Goal: Task Accomplishment & Management: Manage account settings

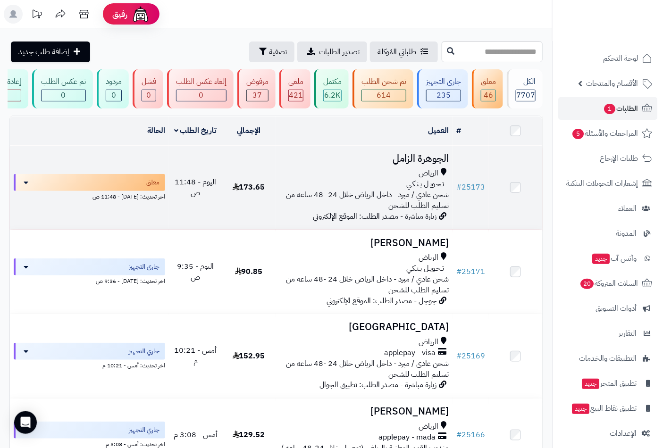
click at [423, 178] on span "الرياض" at bounding box center [429, 173] width 20 height 11
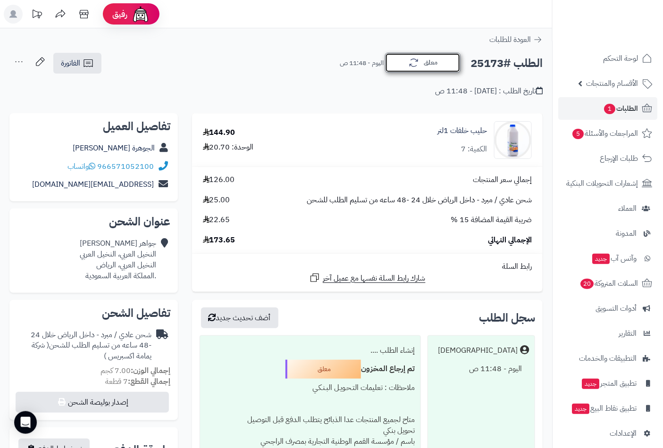
click at [437, 72] on button "معلق" at bounding box center [423, 63] width 76 height 20
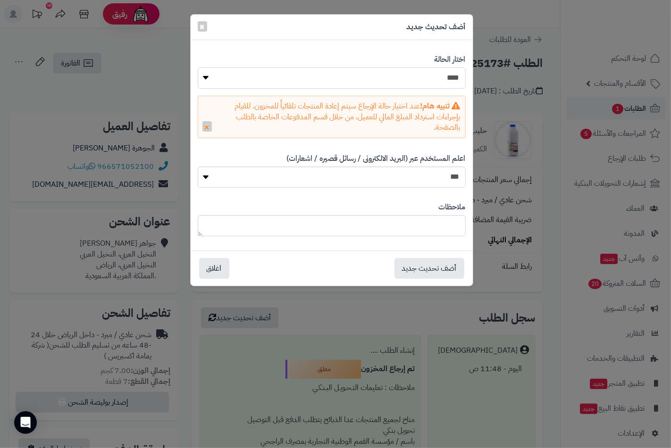
click at [445, 82] on select "**********" at bounding box center [332, 77] width 268 height 21
select select "*"
click at [198, 67] on select "**********" at bounding box center [332, 77] width 268 height 21
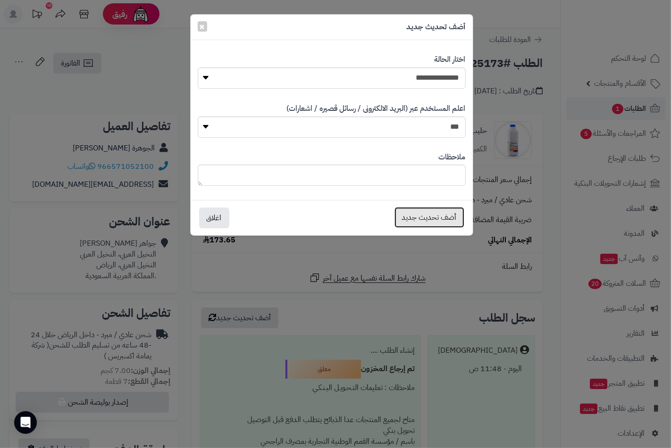
click at [436, 214] on button "أضف تحديث جديد" at bounding box center [429, 217] width 70 height 21
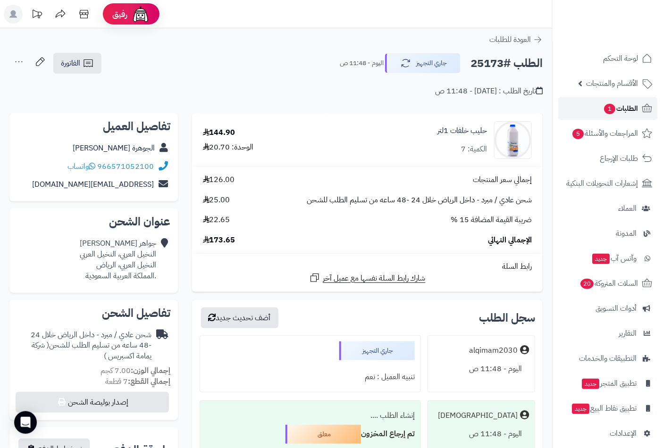
click at [627, 107] on span "الطلبات 1" at bounding box center [620, 108] width 35 height 13
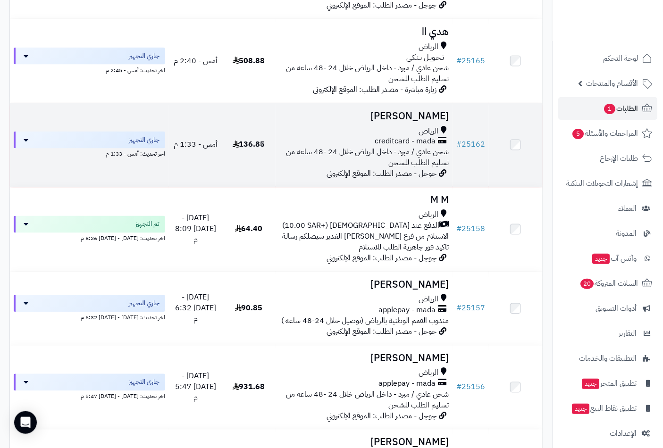
scroll to position [472, 0]
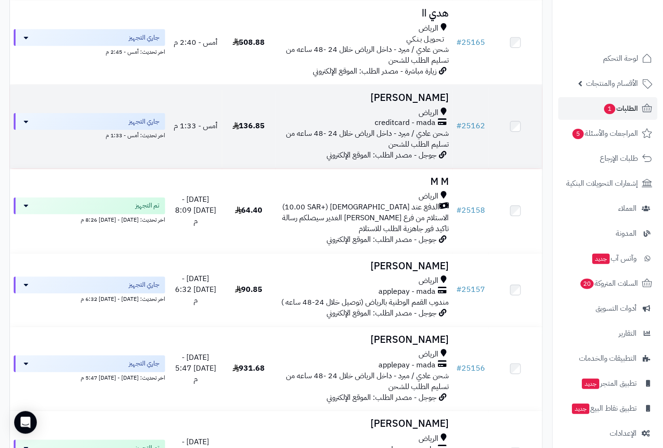
click at [412, 103] on h3 "Homoud Alshammari" at bounding box center [364, 97] width 170 height 11
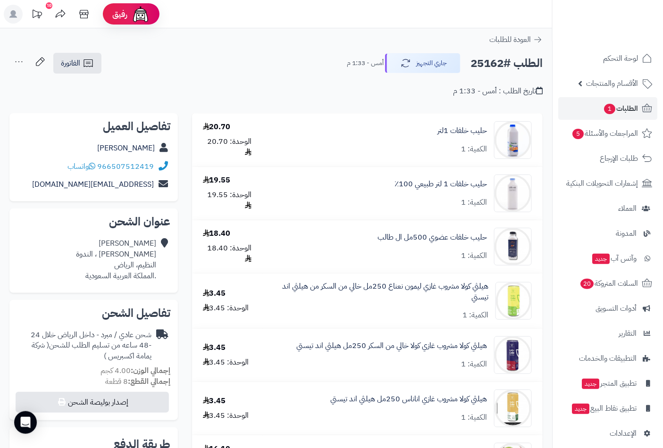
click at [491, 61] on h2 "الطلب #25162" at bounding box center [506, 63] width 72 height 19
click at [490, 61] on h2 "الطلب #25162" at bounding box center [506, 63] width 72 height 19
copy h2 "25162"
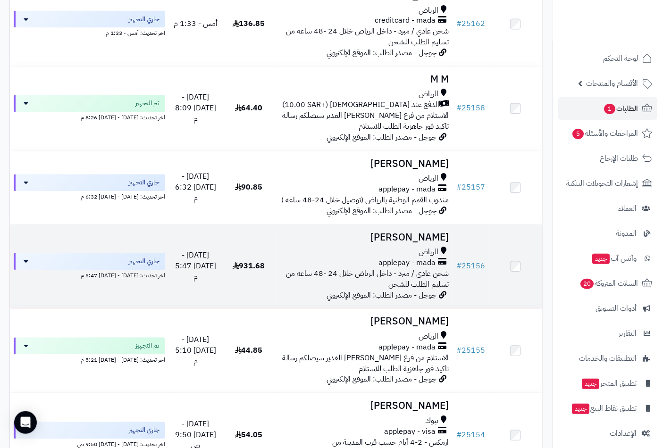
scroll to position [577, 0]
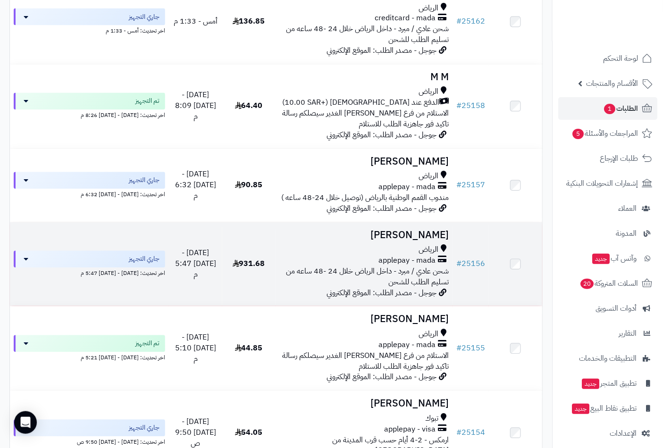
click at [421, 241] on h3 "[PERSON_NAME]" at bounding box center [364, 235] width 170 height 11
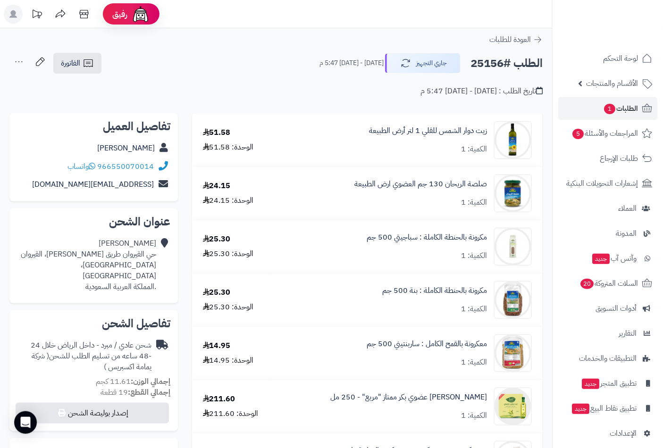
click at [477, 63] on h2 "الطلب #25156" at bounding box center [506, 63] width 72 height 19
copy h2 "25156"
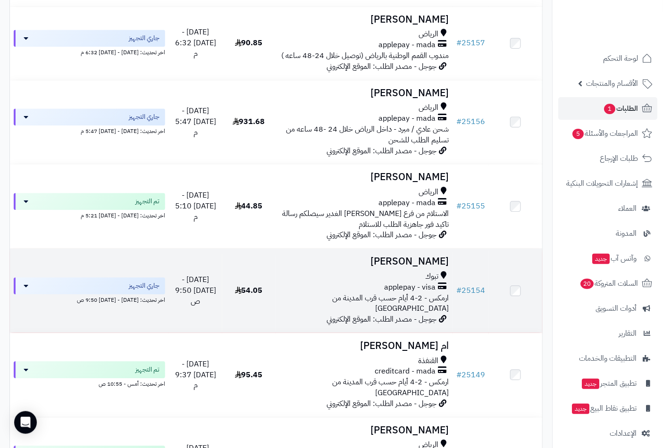
scroll to position [786, 0]
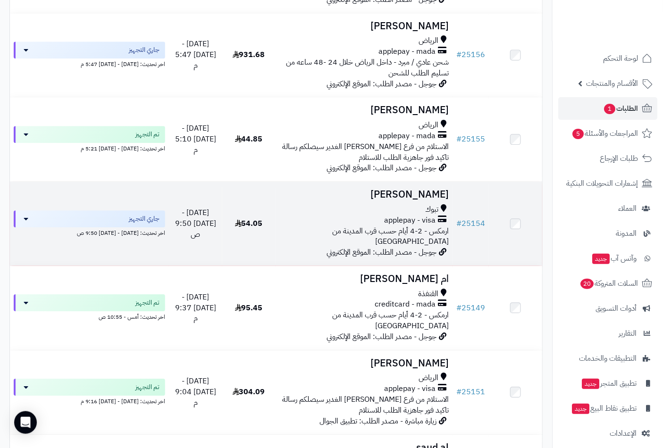
click at [444, 200] on h3 "[PERSON_NAME]" at bounding box center [364, 194] width 170 height 11
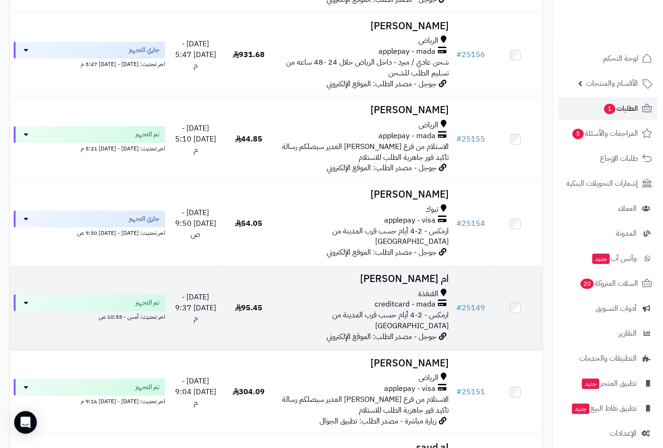
scroll to position [839, 0]
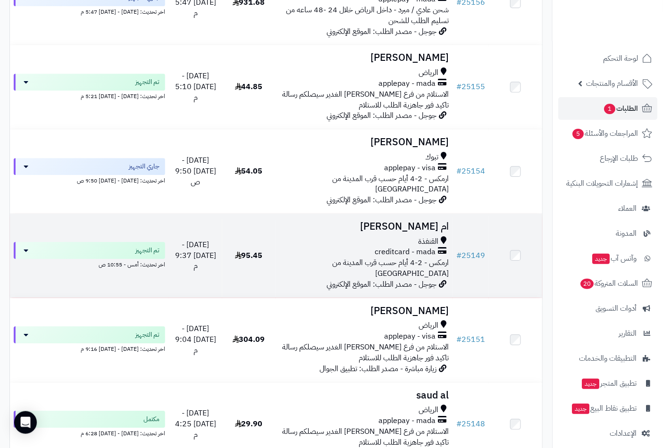
click at [407, 231] on td "ام اسامه الناشري القنفذة creditcard - mada ارمكس - 2-4 أيام حسب قرب المدينة من …" at bounding box center [364, 256] width 177 height 84
click at [411, 224] on h3 "ام اسامه الناشري" at bounding box center [364, 226] width 170 height 11
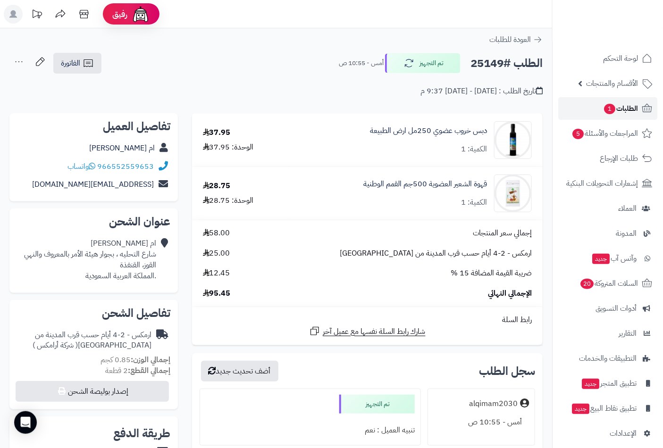
click at [621, 108] on span "الطلبات 1" at bounding box center [620, 108] width 35 height 13
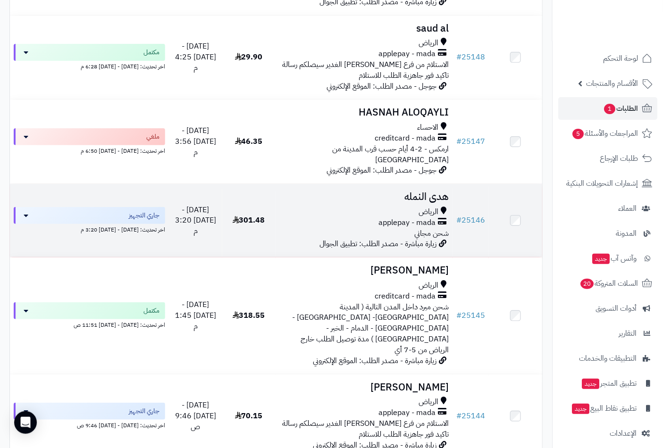
scroll to position [1258, 0]
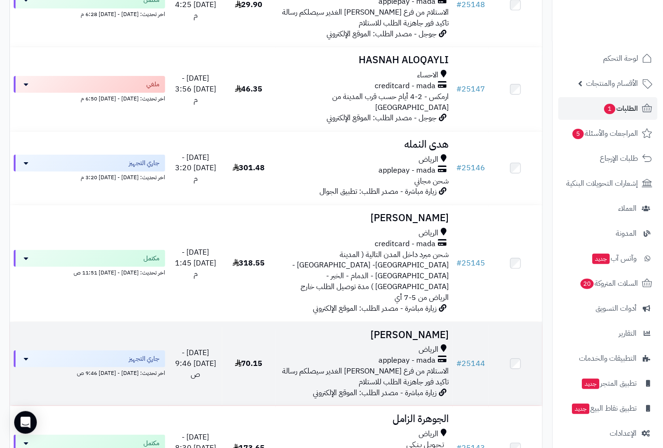
click at [416, 322] on td "قصي عبدالرحيم الرياض applepay - mada الاستلام من فرع الرياض حي الغدير سيصلكم رس…" at bounding box center [364, 364] width 177 height 84
click at [418, 330] on h3 "[PERSON_NAME]" at bounding box center [364, 335] width 170 height 11
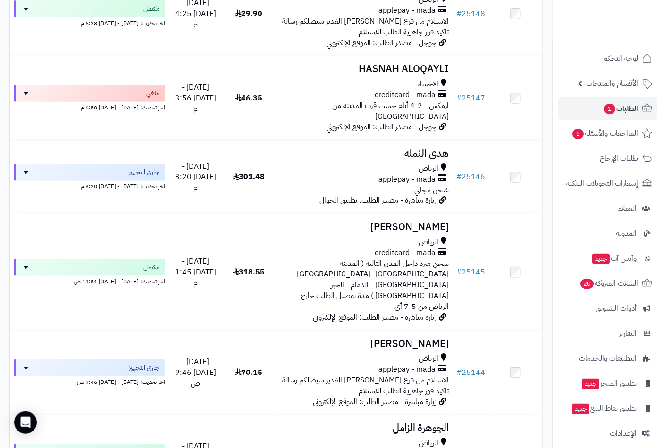
scroll to position [1225, 0]
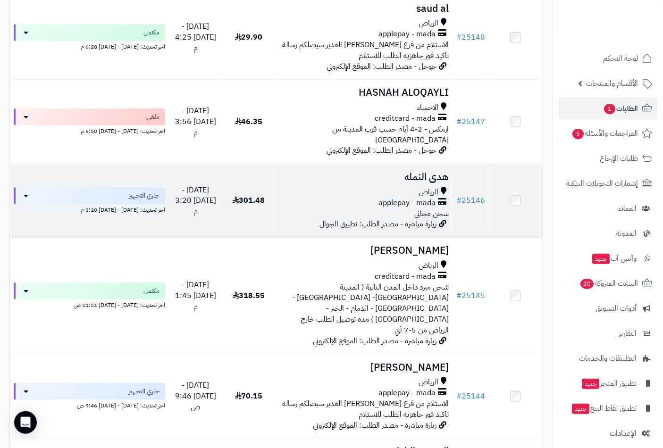
click at [414, 172] on h3 "هدى النمله" at bounding box center [364, 177] width 170 height 11
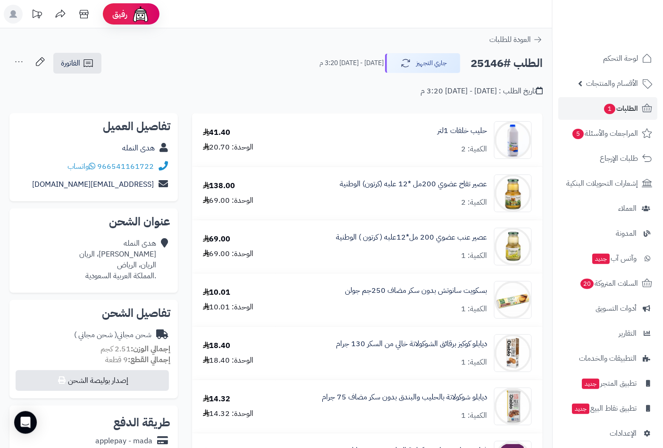
click at [488, 67] on h2 "الطلب #25146" at bounding box center [506, 63] width 72 height 19
copy h2 "25146"
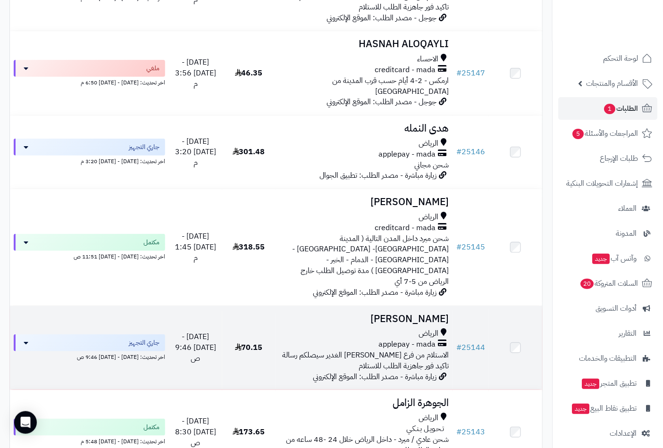
scroll to position [1278, 0]
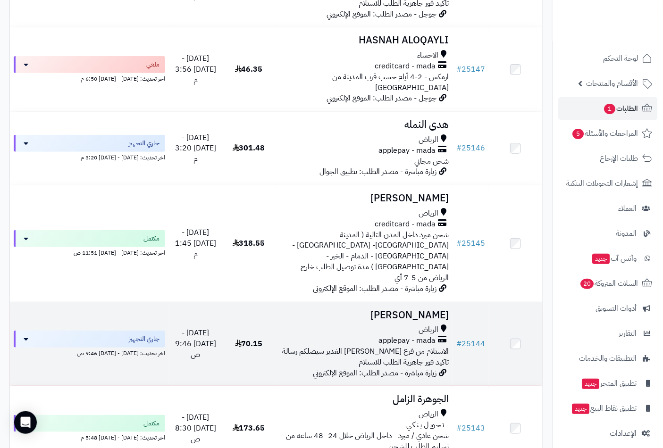
click at [418, 336] on span "applepay - mada" at bounding box center [406, 341] width 57 height 11
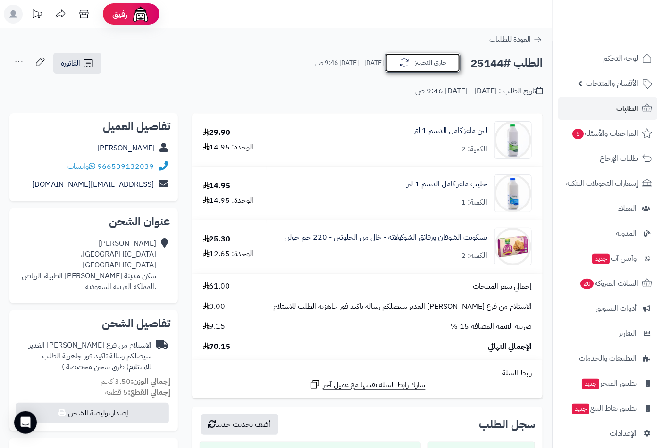
click at [420, 71] on button "جاري التجهيز" at bounding box center [423, 63] width 76 height 20
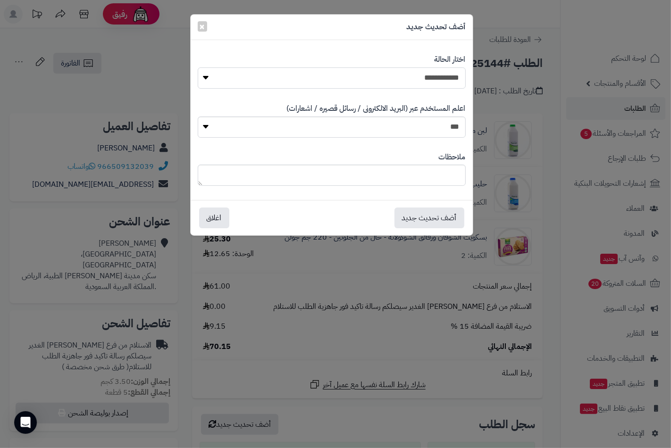
drag, startPoint x: 445, startPoint y: 78, endPoint x: 444, endPoint y: 87, distance: 9.0
click at [445, 78] on select "**********" at bounding box center [332, 77] width 268 height 21
select select "*"
click at [198, 67] on select "**********" at bounding box center [332, 77] width 268 height 21
paste textarea "**********"
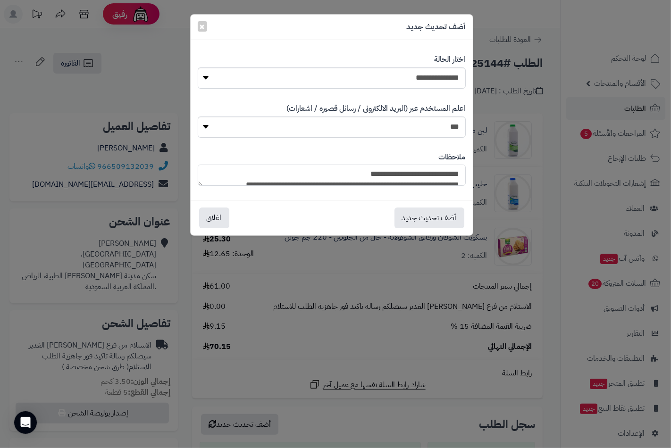
click at [383, 171] on textarea "**********" at bounding box center [332, 175] width 268 height 21
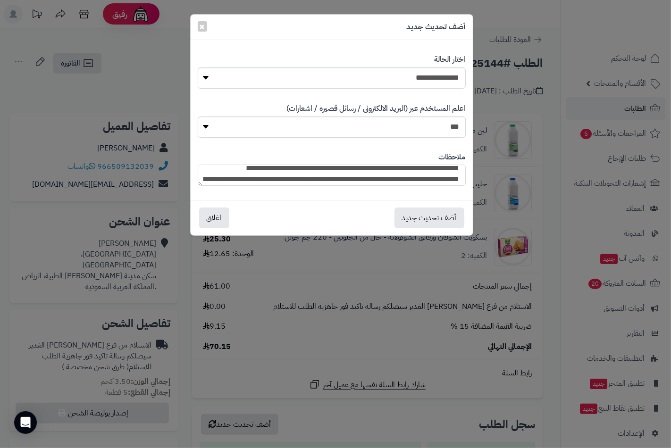
click at [352, 178] on textarea "**********" at bounding box center [332, 175] width 268 height 21
type textarea "**********"
click at [419, 218] on button "أضف تحديث جديد" at bounding box center [429, 217] width 70 height 21
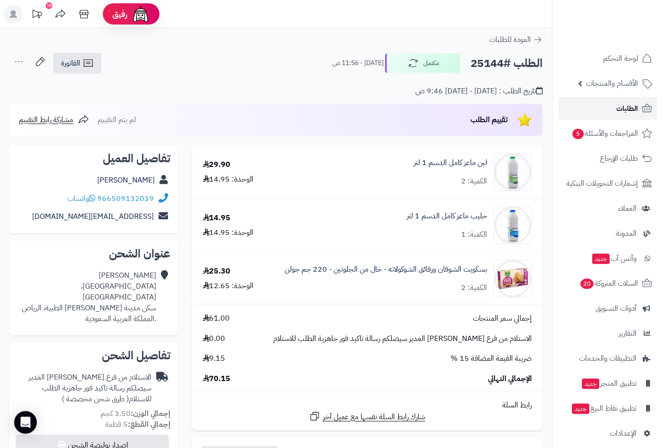
click at [625, 109] on span "الطلبات" at bounding box center [627, 108] width 22 height 13
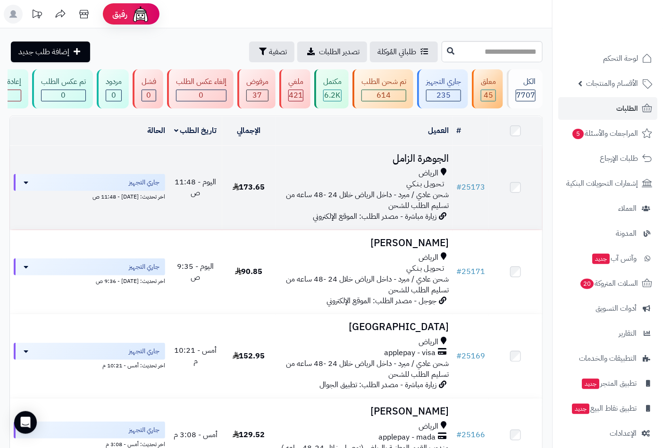
click at [434, 173] on td "الجوهرة [PERSON_NAME] تـحـويـل بـنـكـي شحن عادي / مبرد - داخل الرياض خلال 24 -4…" at bounding box center [364, 188] width 177 height 84
click at [437, 164] on h3 "الجوهرة الزامل" at bounding box center [364, 158] width 170 height 11
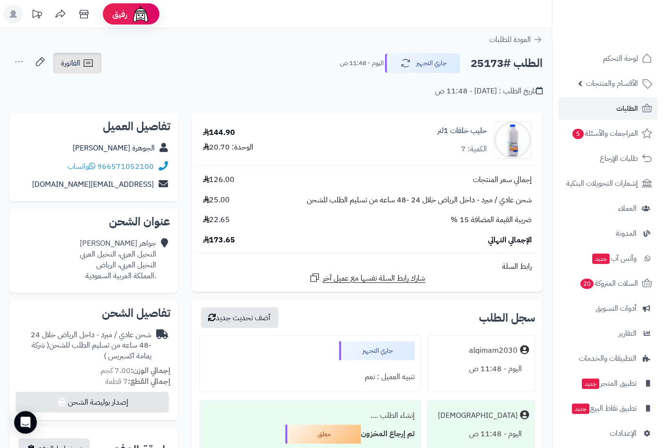
click at [74, 62] on span "الفاتورة" at bounding box center [70, 63] width 19 height 11
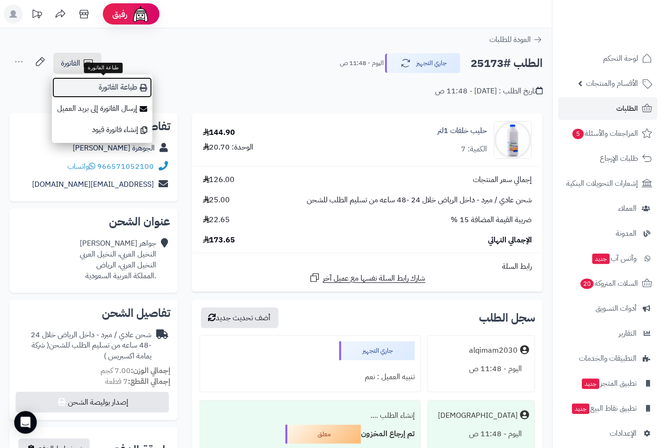
click at [125, 85] on link "طباعة الفاتورة" at bounding box center [102, 87] width 101 height 21
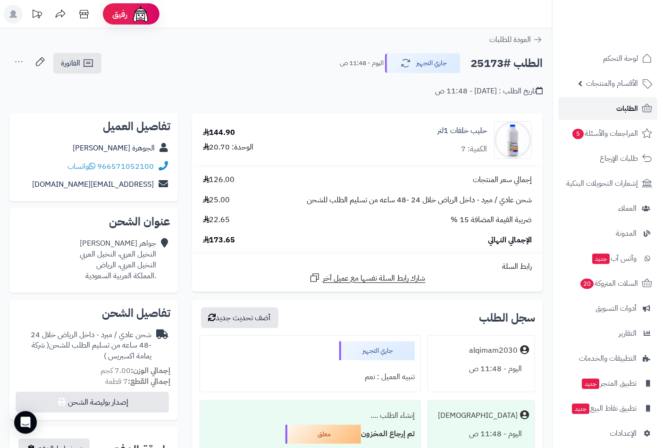
click at [621, 105] on span "الطلبات" at bounding box center [627, 108] width 22 height 13
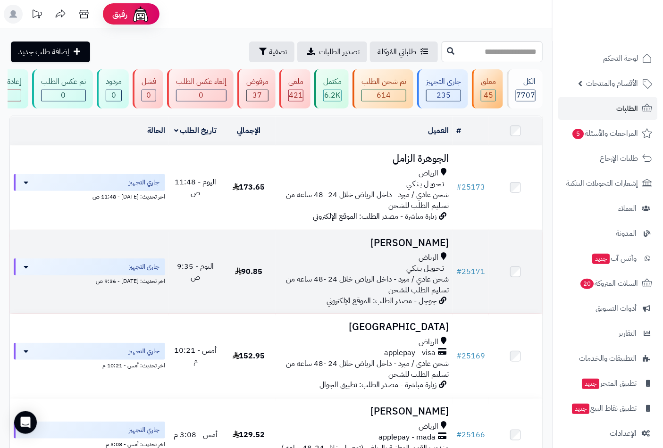
click at [438, 249] on h3 "حسين العبدالوهاب" at bounding box center [364, 243] width 170 height 11
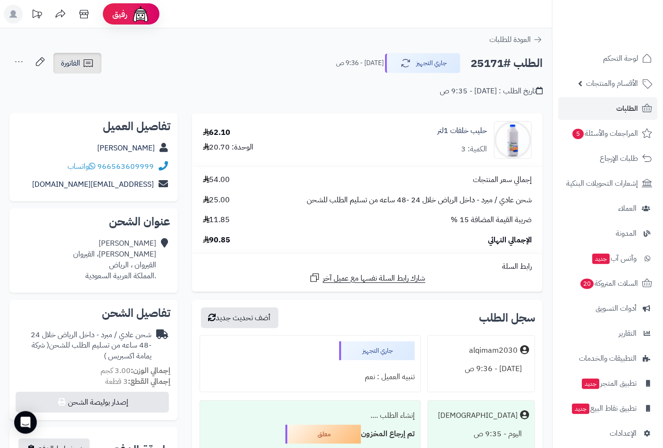
click at [80, 65] on span "الفاتورة" at bounding box center [70, 63] width 19 height 11
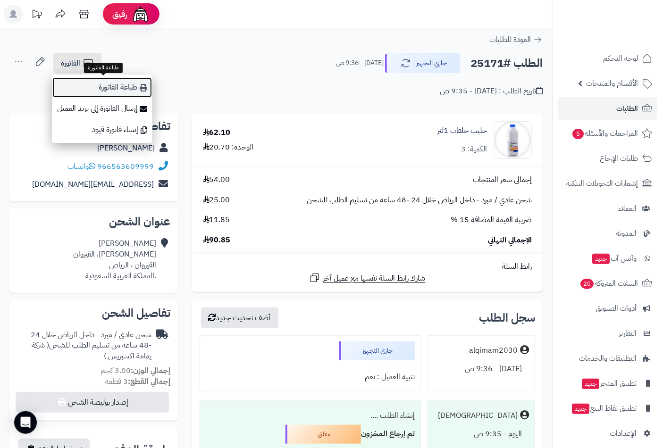
click at [116, 89] on link "طباعة الفاتورة" at bounding box center [102, 87] width 101 height 21
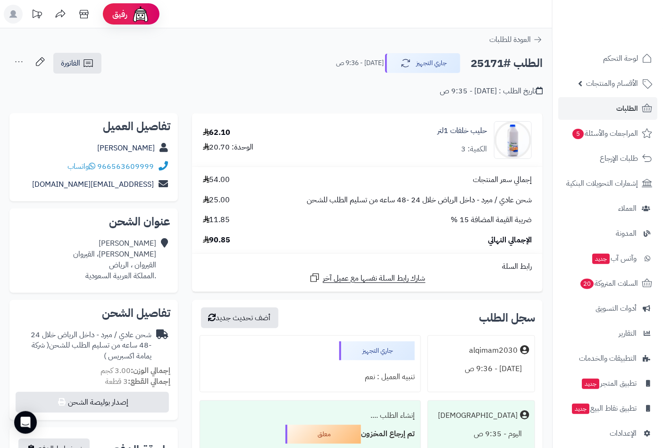
click at [488, 64] on h2 "الطلب #25171" at bounding box center [506, 63] width 72 height 19
copy h2 "25171"
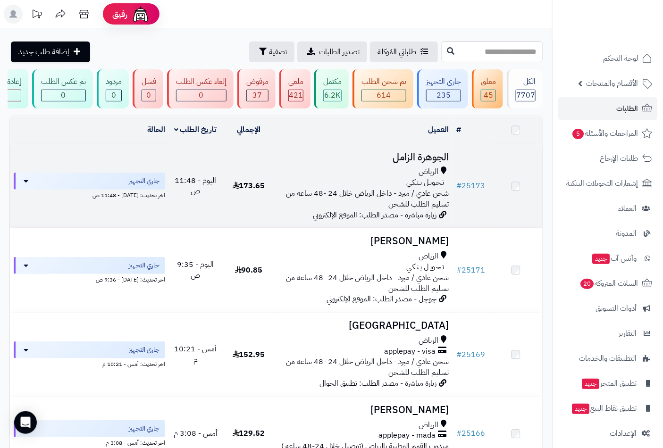
click at [411, 163] on h3 "الجوهرة الزامل" at bounding box center [364, 157] width 170 height 11
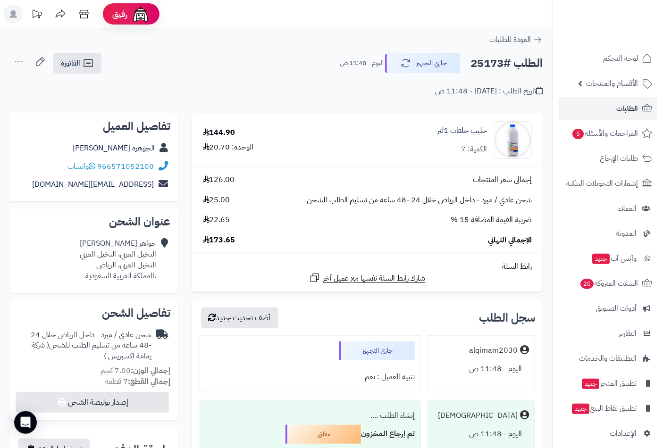
click at [480, 60] on h2 "الطلب #25173" at bounding box center [506, 63] width 72 height 19
copy h2 "25173"
click at [616, 103] on span "الطلبات" at bounding box center [627, 108] width 22 height 13
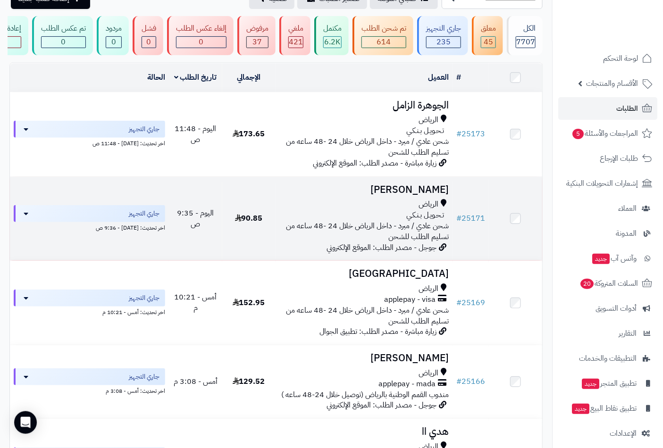
scroll to position [105, 0]
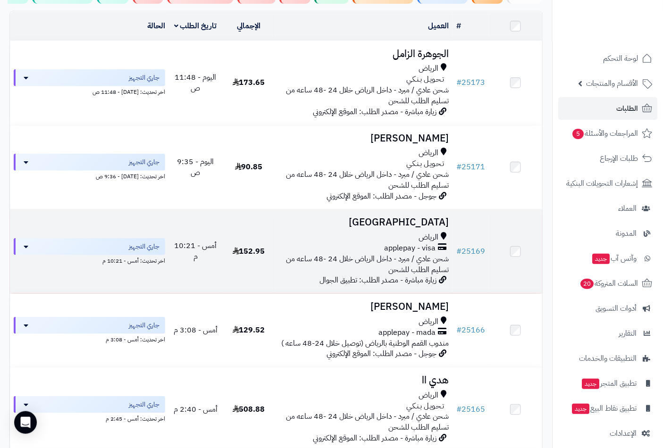
click at [409, 227] on h3 "[GEOGRAPHIC_DATA]" at bounding box center [364, 222] width 170 height 11
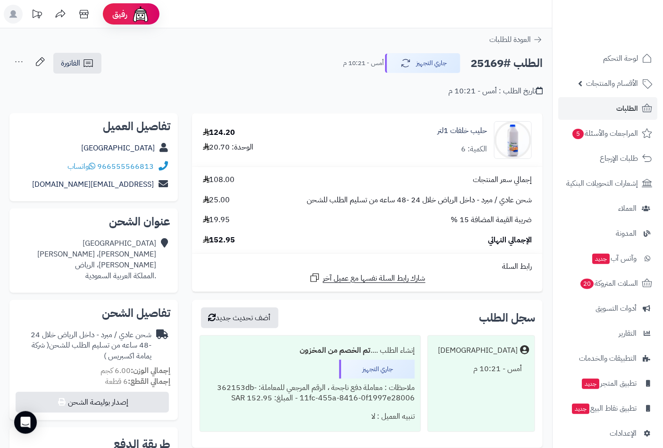
click at [489, 66] on h2 "الطلب #25169" at bounding box center [506, 63] width 72 height 19
copy h2 "25169"
click at [624, 106] on span "الطلبات" at bounding box center [627, 108] width 22 height 13
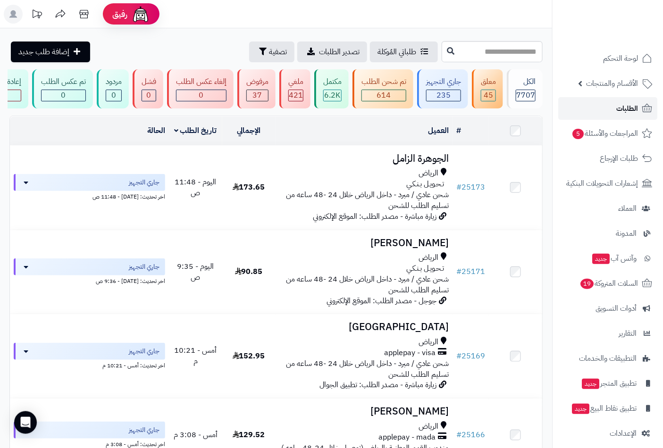
click at [634, 110] on span "الطلبات" at bounding box center [627, 108] width 22 height 13
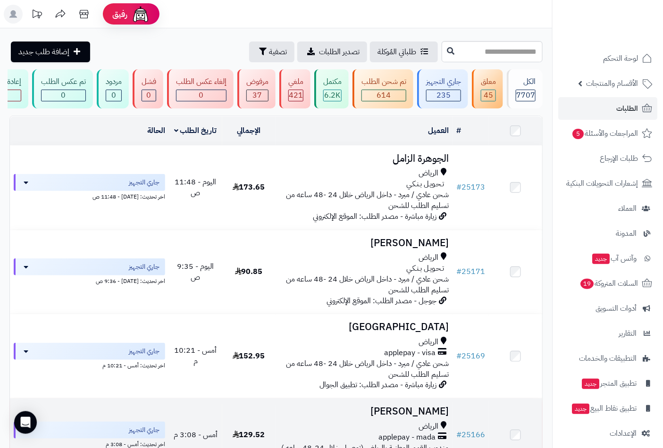
scroll to position [157, 0]
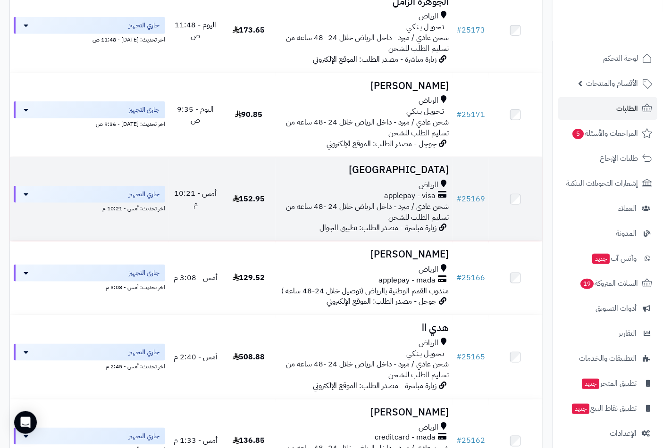
click at [427, 185] on td "Bandar Alharbi الرياض applepay - visa شحن عادي / مبرد - داخل الرياض خلال 24 -48…" at bounding box center [364, 199] width 177 height 84
click at [414, 176] on h3 "Bandar Alharbi" at bounding box center [364, 170] width 170 height 11
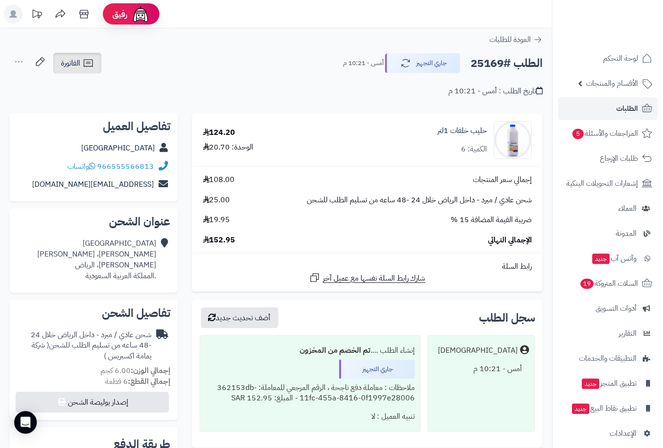
click at [91, 63] on icon at bounding box center [88, 63] width 11 height 11
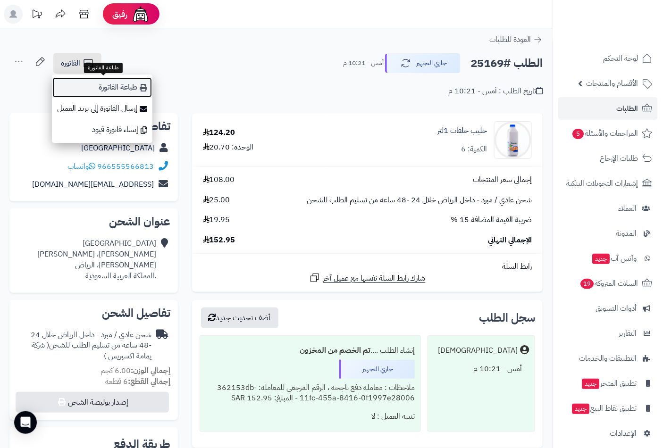
click at [120, 88] on link "طباعة الفاتورة" at bounding box center [102, 87] width 101 height 21
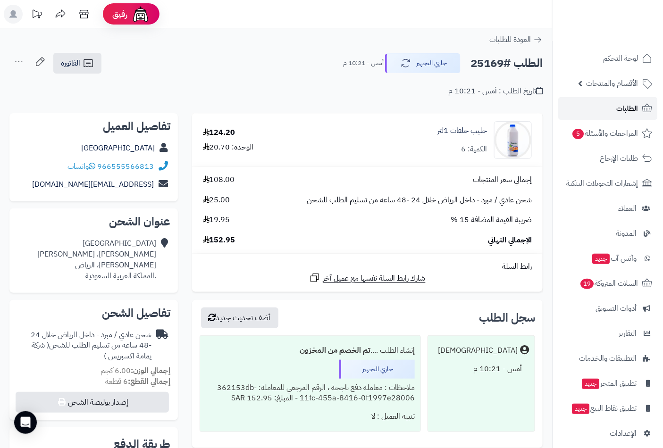
click at [623, 102] on span "الطلبات" at bounding box center [627, 108] width 22 height 13
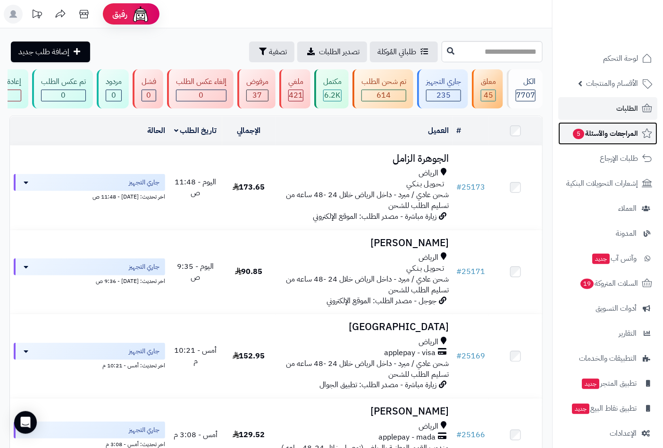
click at [607, 135] on span "المراجعات والأسئلة 5" at bounding box center [605, 133] width 66 height 13
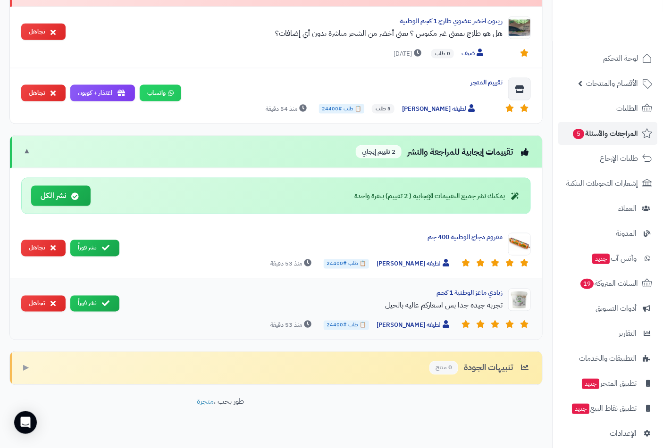
scroll to position [408, 0]
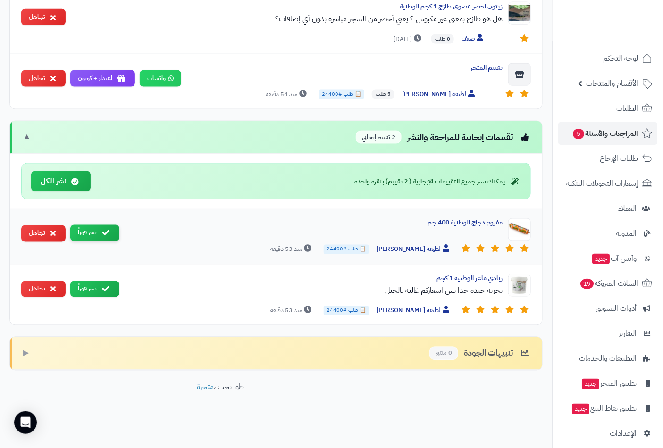
click at [96, 231] on button "نشر فوراً" at bounding box center [94, 233] width 49 height 17
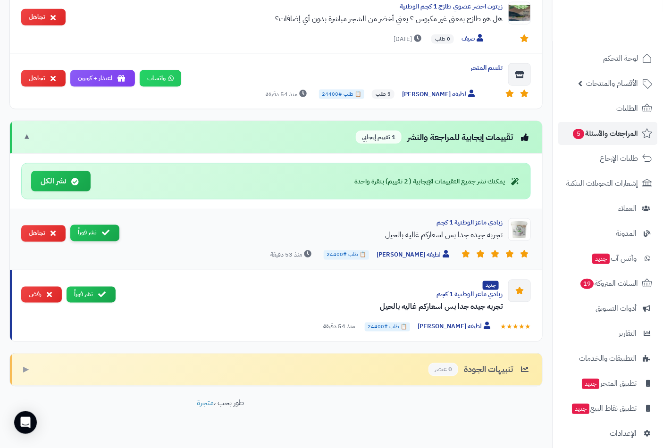
click at [97, 233] on button "نشر فوراً" at bounding box center [94, 233] width 49 height 17
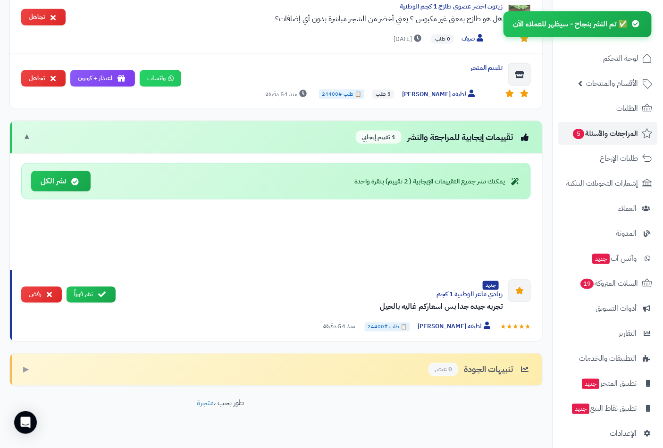
scroll to position [364, 0]
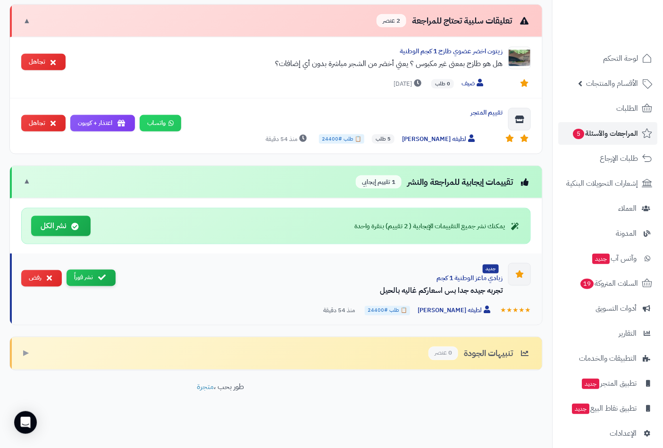
click at [97, 282] on button "نشر فوراً" at bounding box center [91, 278] width 49 height 17
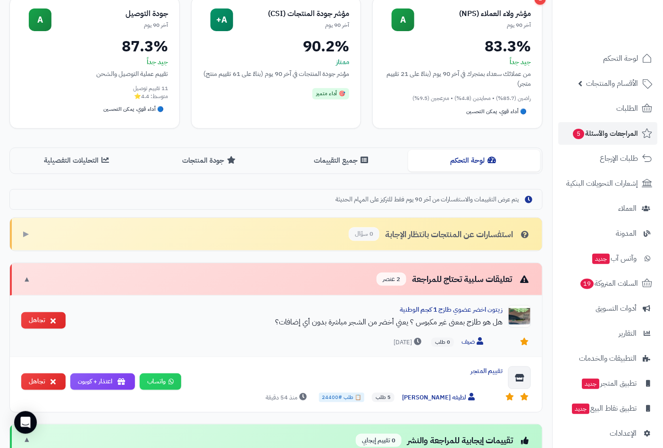
scroll to position [157, 0]
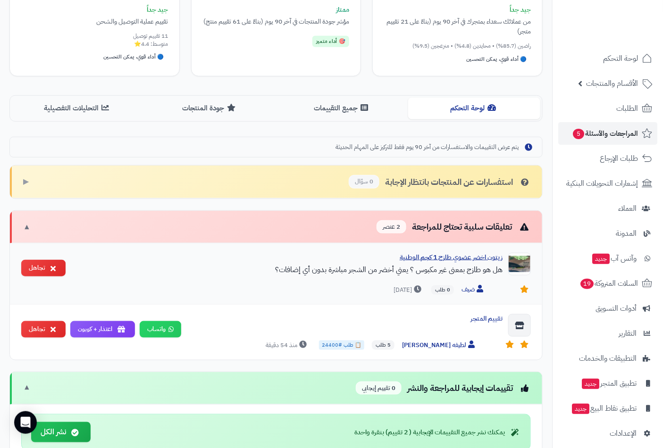
click at [482, 258] on div "زيتون اخضر عضوي طازج 1 كجم الوطنية" at bounding box center [287, 257] width 429 height 9
click at [484, 227] on div "تعليقات سلبية تحتاج للمراجعة 2 عنصر" at bounding box center [454, 227] width 154 height 14
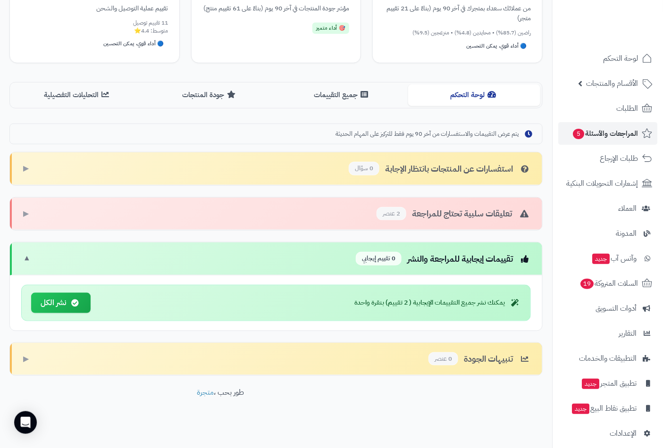
scroll to position [177, 0]
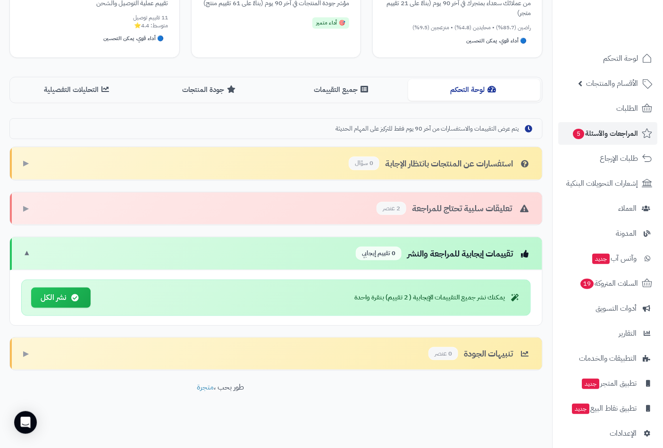
click at [444, 208] on div "تعليقات سلبية تحتاج للمراجعة 2 عنصر" at bounding box center [454, 209] width 154 height 14
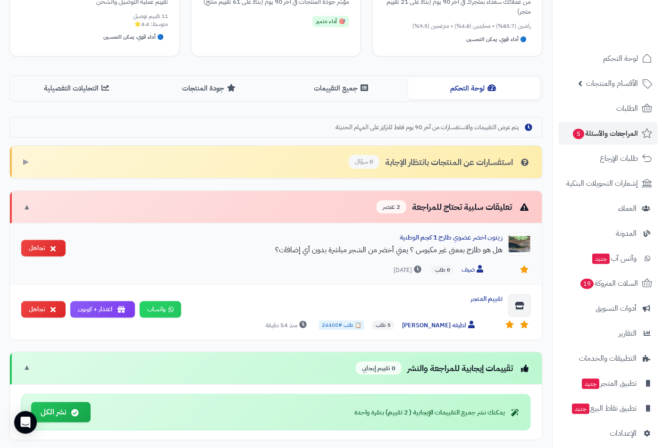
click at [351, 252] on div "هل هو طازج بمعنى غير مكبوس ؟ يعني أخضر من الشجر مباشرة بدون أي إضافات؟" at bounding box center [287, 249] width 429 height 11
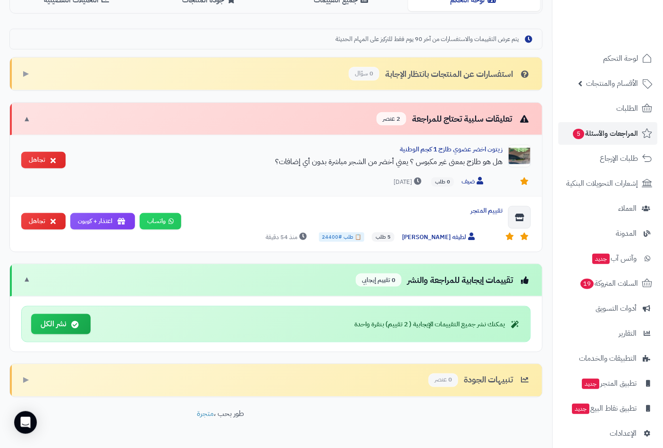
scroll to position [282, 0]
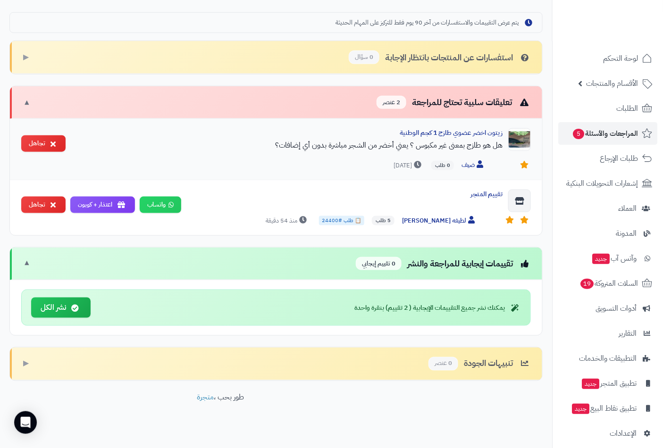
click at [351, 156] on div "زيتون اخضر عضوي طازج 1 كجم الوطنية هل هو طازج بمعنى غير مكبوس ؟ يعني أخضر من ال…" at bounding box center [287, 142] width 429 height 28
click at [408, 148] on div "هل هو طازج بمعنى غير مكبوس ؟ يعني أخضر من الشجر مباشرة بدون أي إضافات؟" at bounding box center [287, 145] width 429 height 11
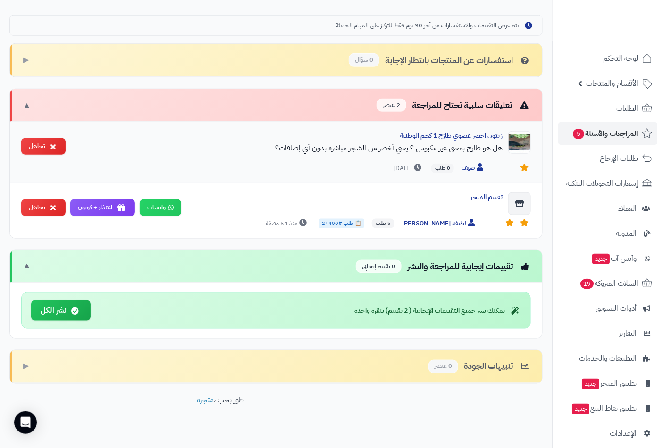
scroll to position [125, 0]
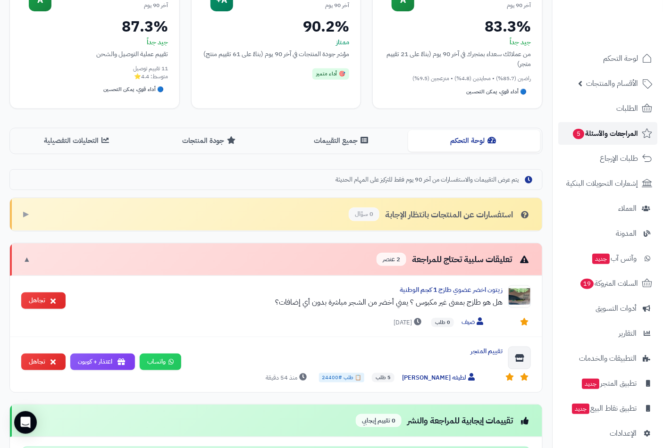
click at [597, 137] on span "المراجعات والأسئلة 5" at bounding box center [605, 133] width 66 height 13
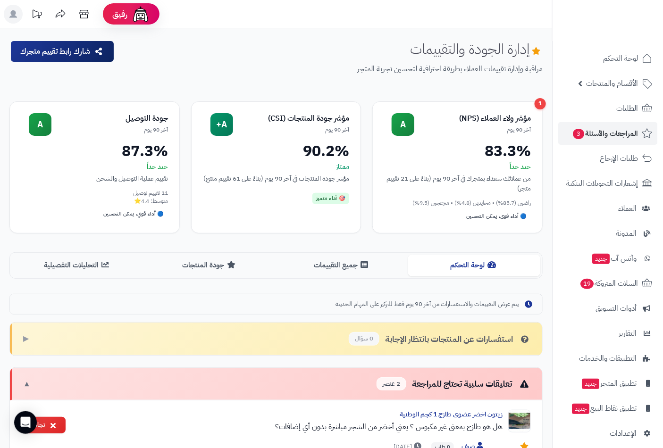
click at [605, 84] on span "الأقسام والمنتجات" at bounding box center [612, 83] width 52 height 13
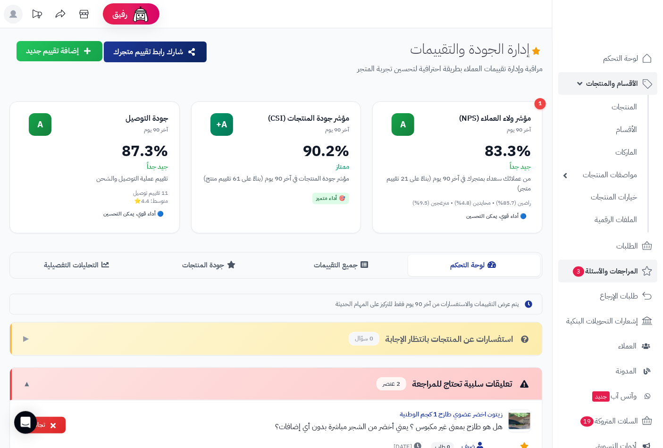
click at [601, 72] on link "الأقسام والمنتجات" at bounding box center [607, 83] width 99 height 23
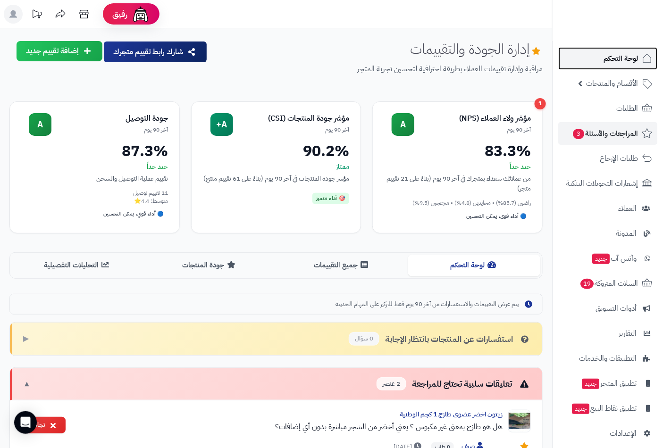
click at [610, 58] on span "لوحة التحكم" at bounding box center [621, 58] width 34 height 13
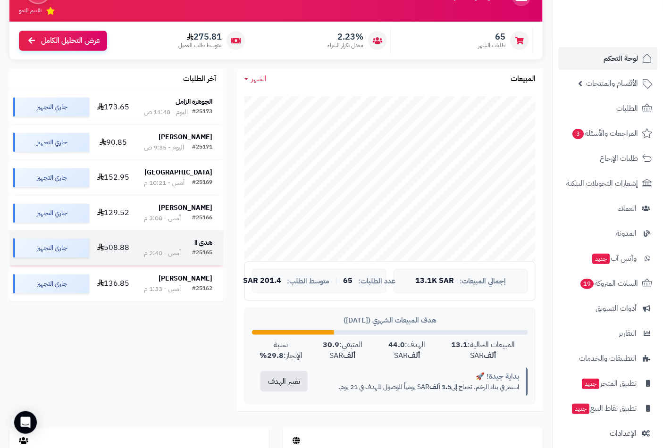
scroll to position [157, 0]
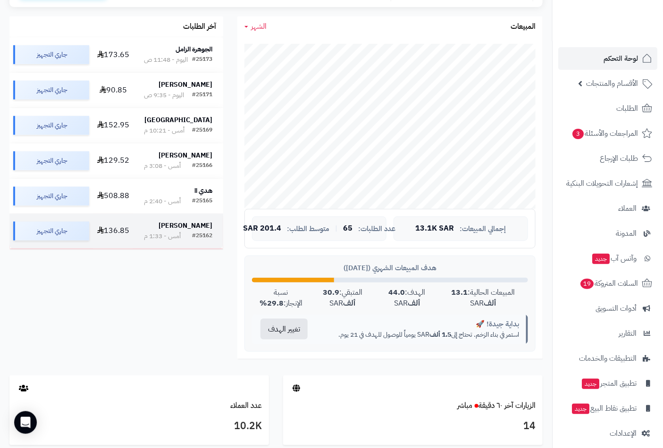
click at [191, 235] on div "#25162 أمس - 1:33 م" at bounding box center [178, 236] width 68 height 9
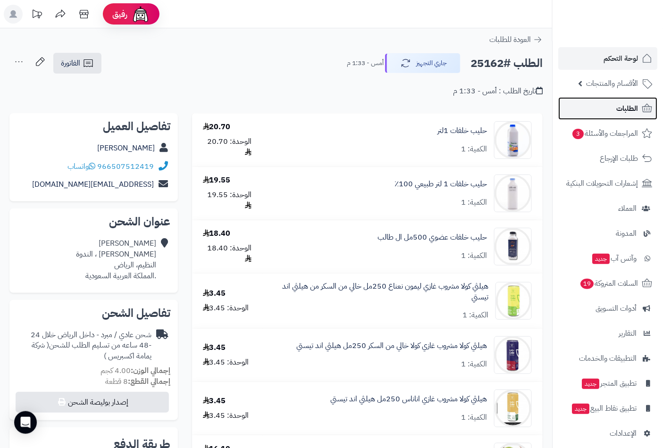
click at [611, 102] on link "الطلبات" at bounding box center [607, 108] width 99 height 23
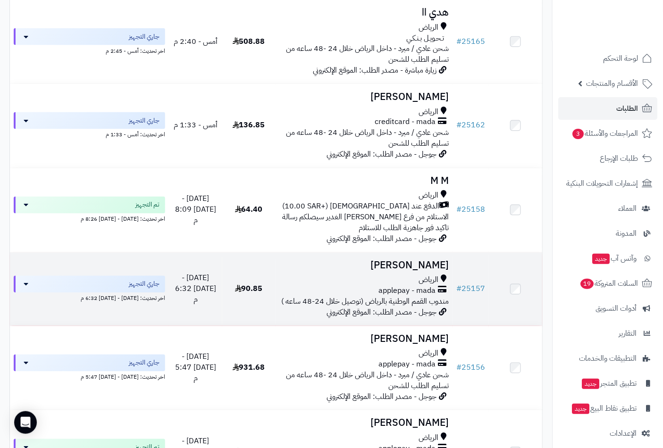
scroll to position [472, 0]
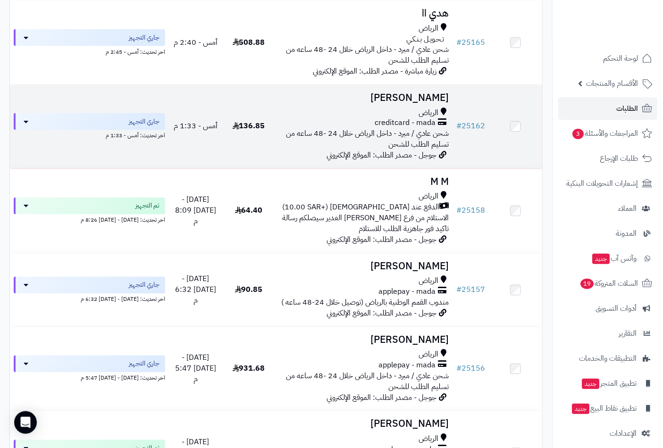
click at [399, 114] on td "Homoud Alshammari الرياض creditcard - mada شحن عادي / مبرد - داخل الرياض خلال 2…" at bounding box center [364, 127] width 177 height 84
click at [408, 103] on h3 "[PERSON_NAME]" at bounding box center [364, 97] width 170 height 11
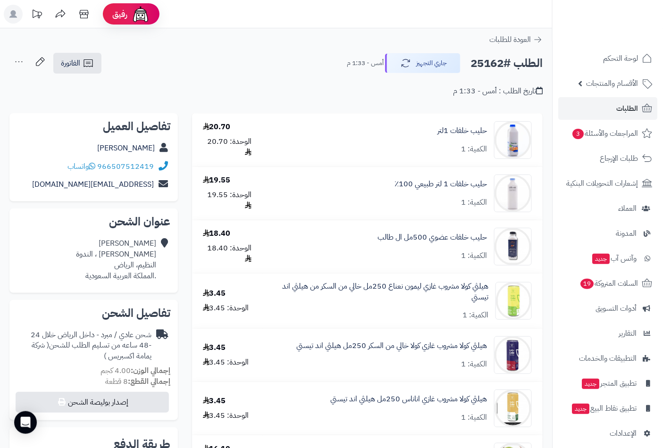
click at [488, 59] on h2 "الطلب #25162" at bounding box center [506, 63] width 72 height 19
copy h2 "25162"
